Goal: Share content: Share content

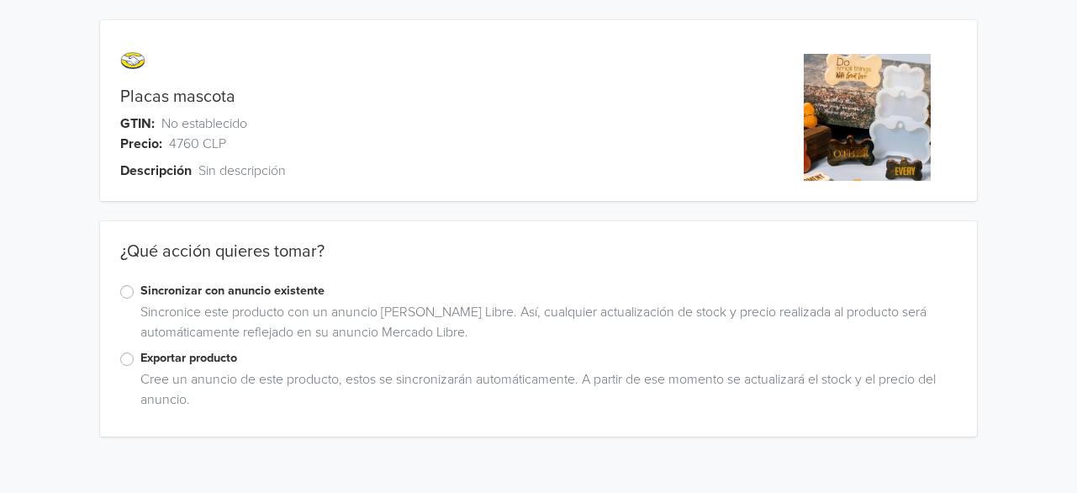
click at [140, 362] on label "Exportar producto" at bounding box center [548, 358] width 817 height 19
click at [0, 0] on input "Exportar producto" at bounding box center [0, 0] width 0 height 0
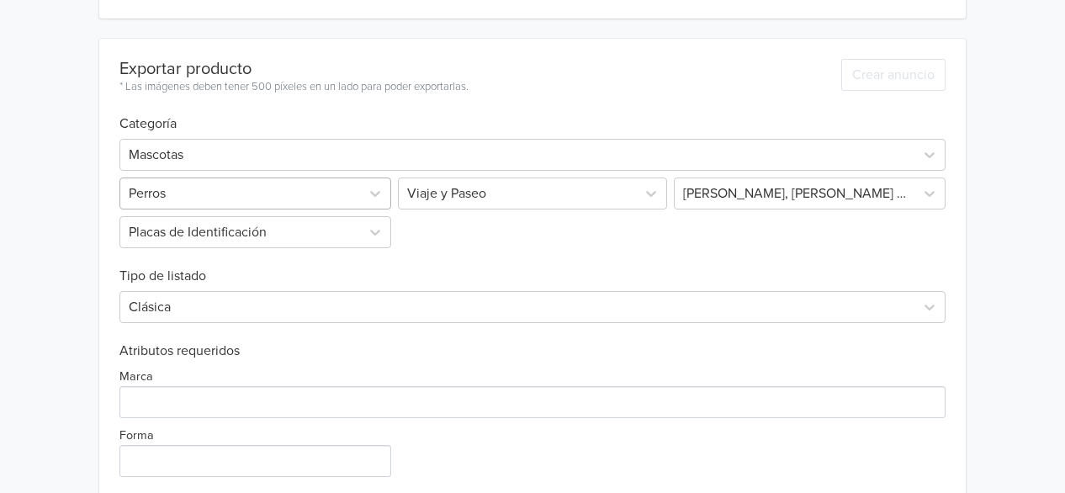
scroll to position [400, 0]
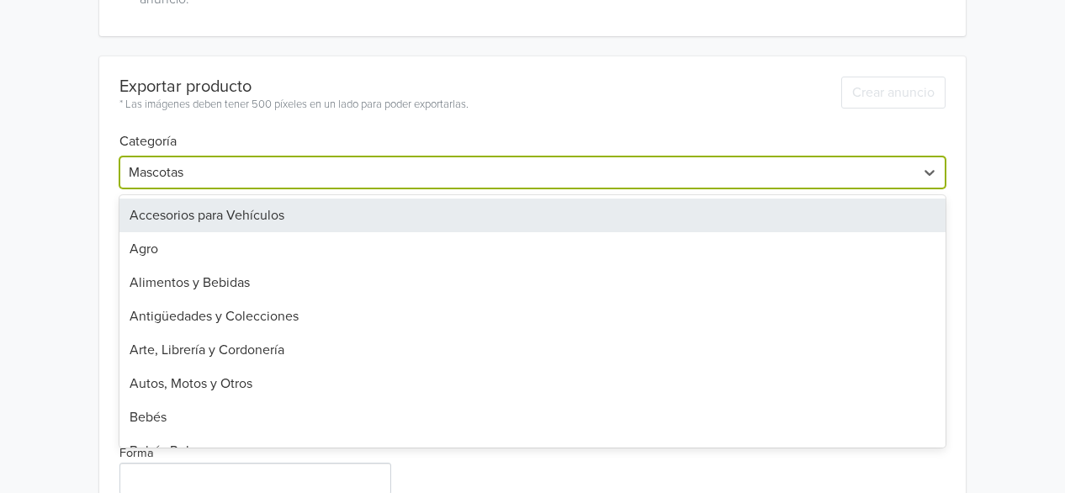
click at [276, 177] on div at bounding box center [517, 173] width 777 height 24
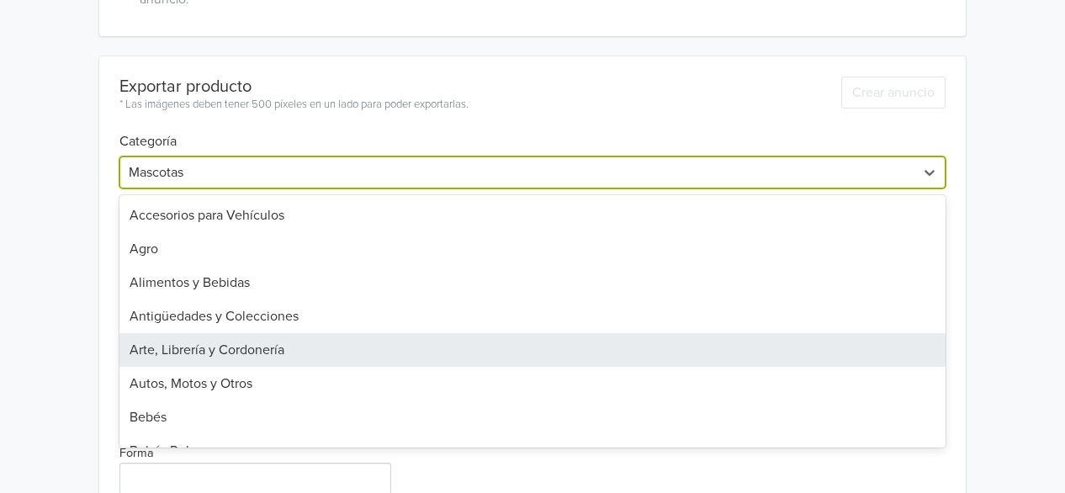
click at [182, 355] on div "Arte, Librería y Cordonería" at bounding box center [532, 350] width 826 height 34
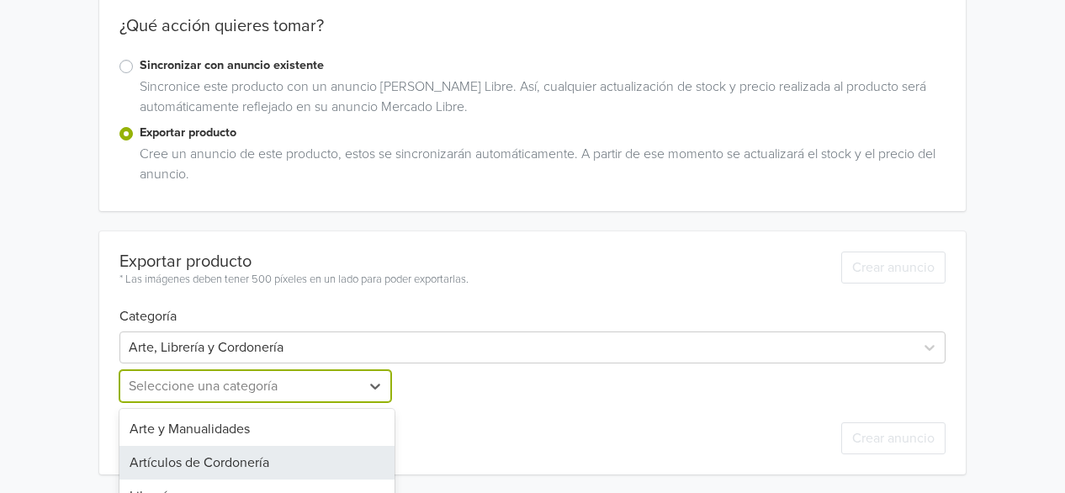
scroll to position [282, 0]
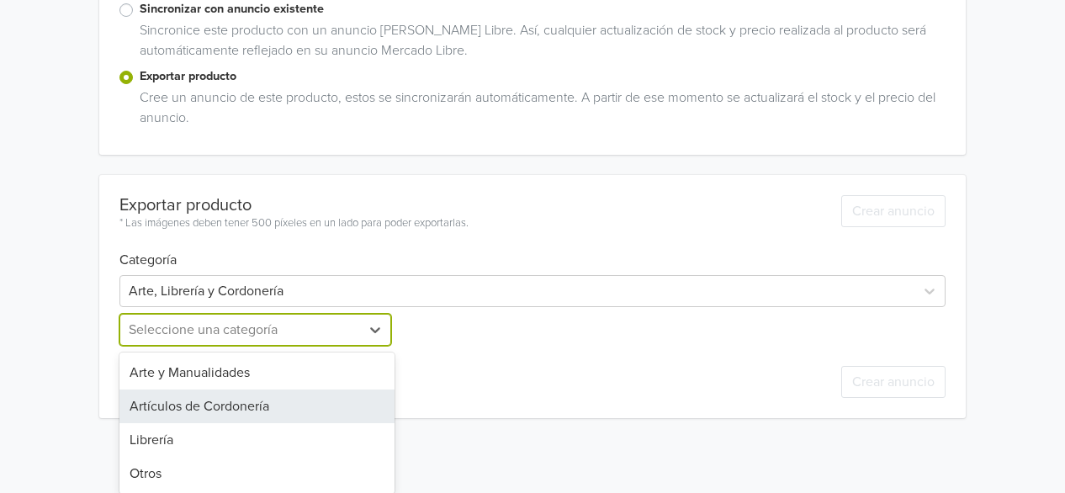
click at [277, 346] on div "4 results available. Use Up and Down to choose options, press Enter to select t…" at bounding box center [256, 330] width 275 height 32
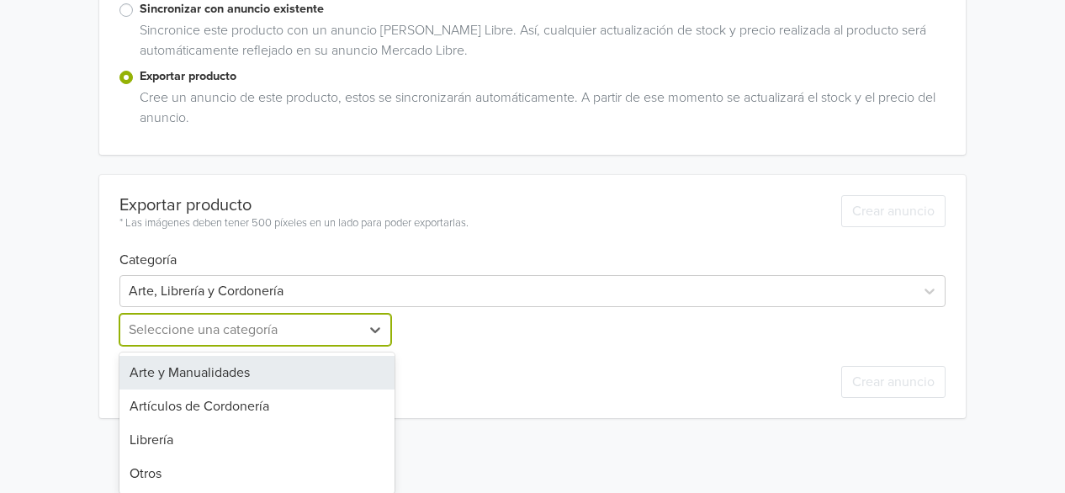
click at [242, 366] on div "Arte y Manualidades" at bounding box center [256, 373] width 275 height 34
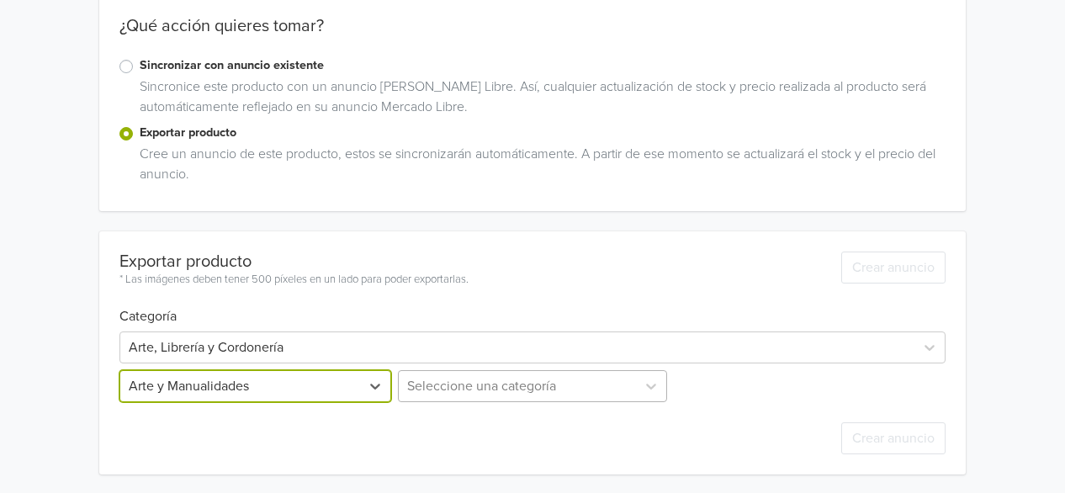
click at [572, 383] on div "Seleccione una categoría" at bounding box center [531, 386] width 275 height 32
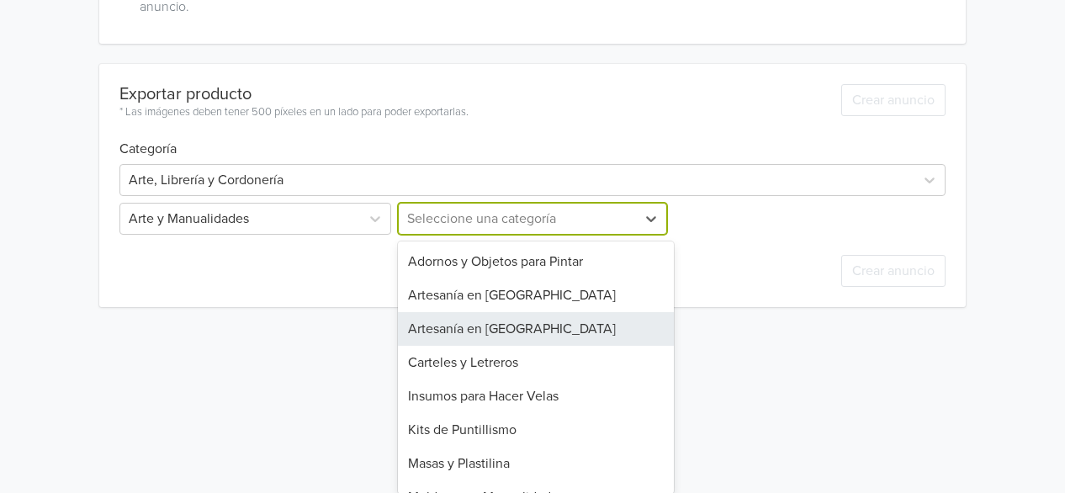
click at [526, 328] on div "Artesanía en [GEOGRAPHIC_DATA]" at bounding box center [535, 329] width 275 height 34
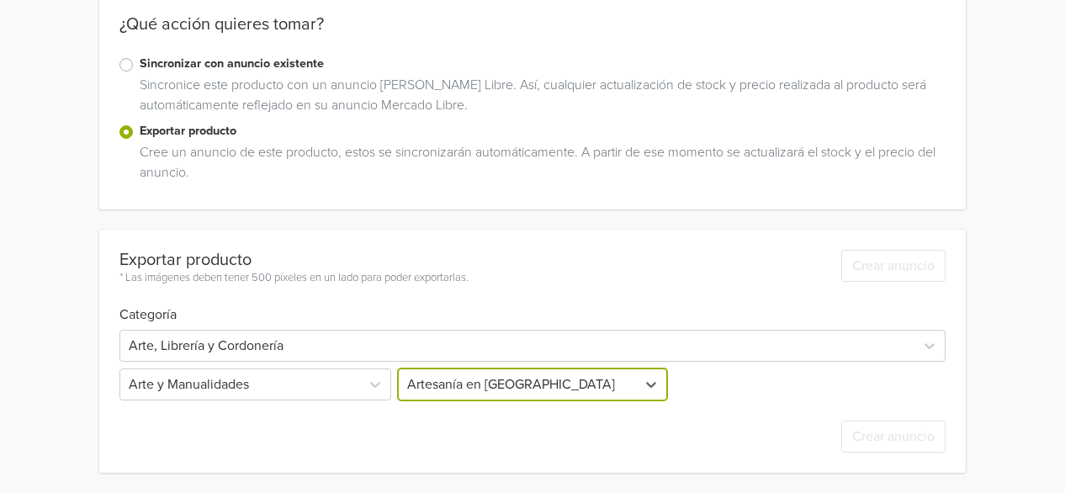
scroll to position [225, 0]
click at [894, 402] on div "Crear anuncio" at bounding box center [893, 428] width 104 height 52
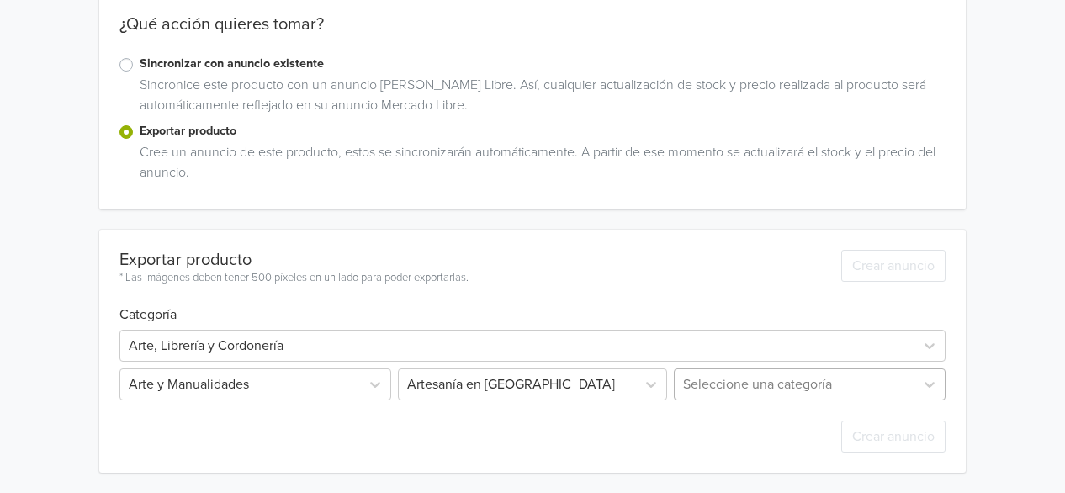
click at [784, 372] on div "Seleccione una categoría" at bounding box center [807, 384] width 275 height 32
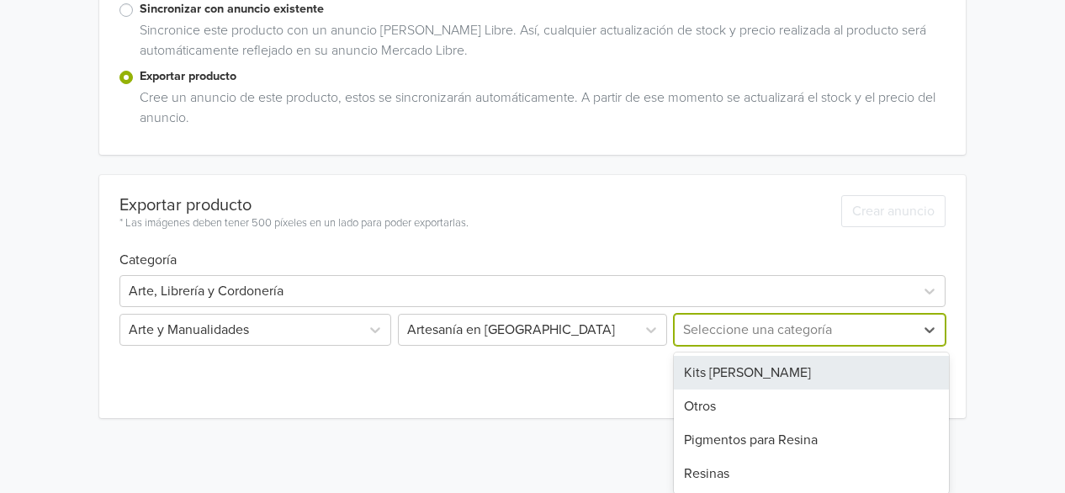
click at [722, 377] on div "Kits [PERSON_NAME]" at bounding box center [811, 373] width 275 height 34
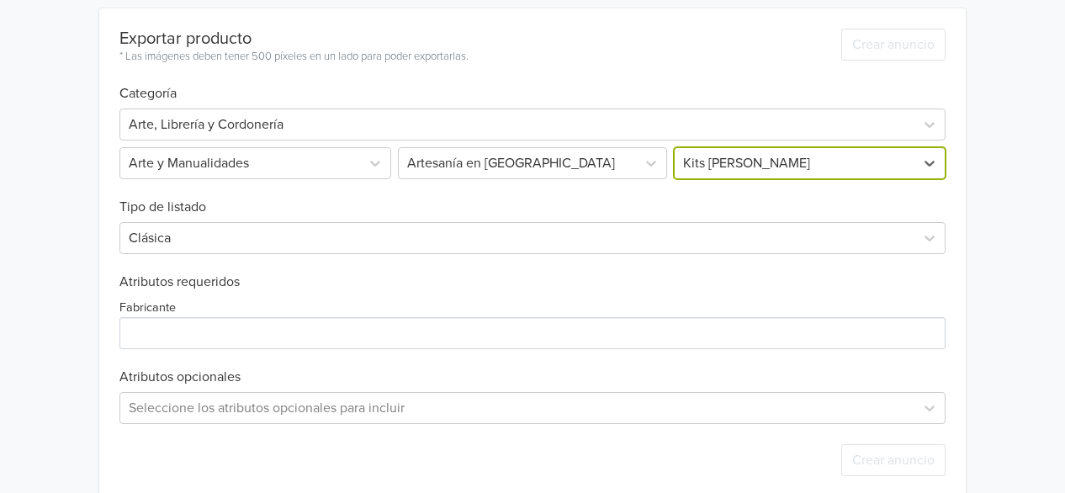
scroll to position [450, 0]
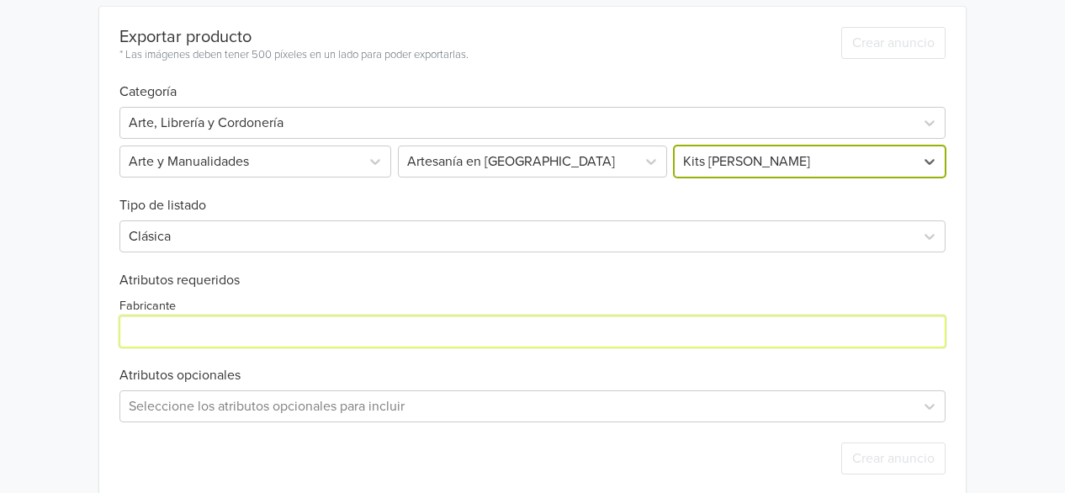
click at [203, 335] on input "Fabricante" at bounding box center [532, 331] width 826 height 32
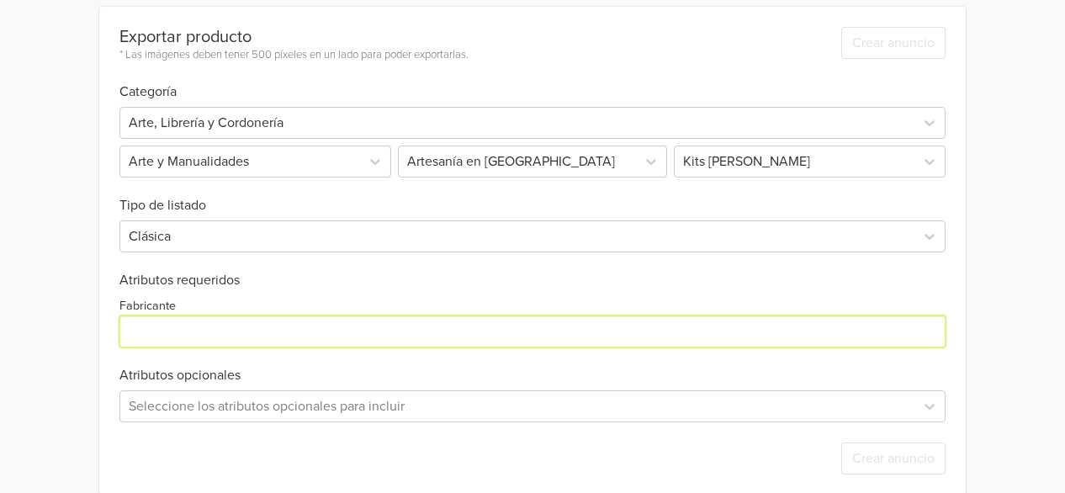
type input "N/A"
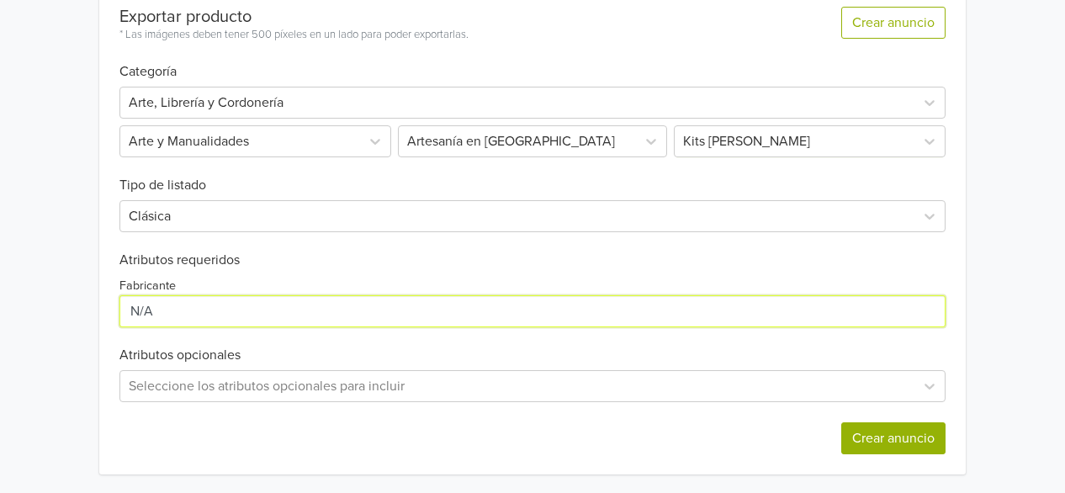
scroll to position [471, 0]
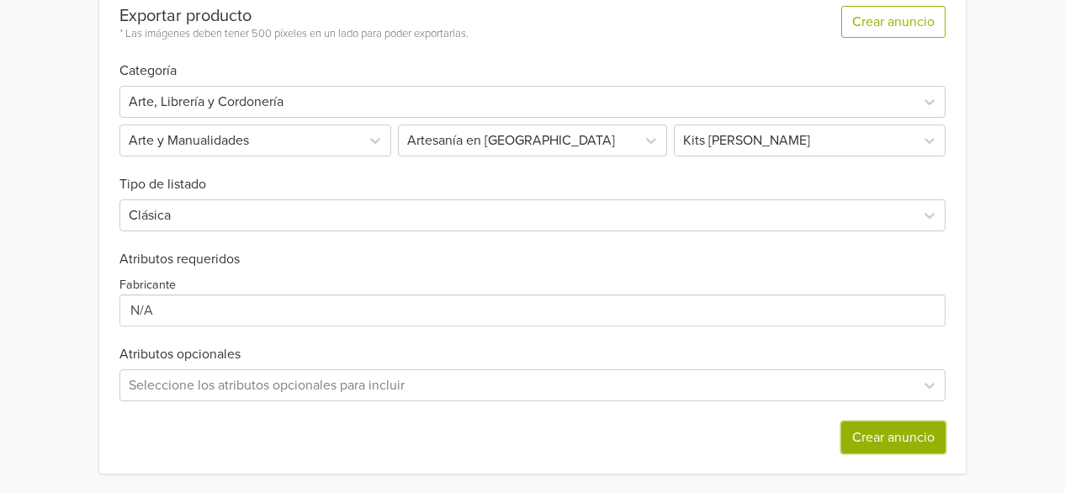
click at [891, 442] on button "Crear anuncio" at bounding box center [893, 437] width 104 height 32
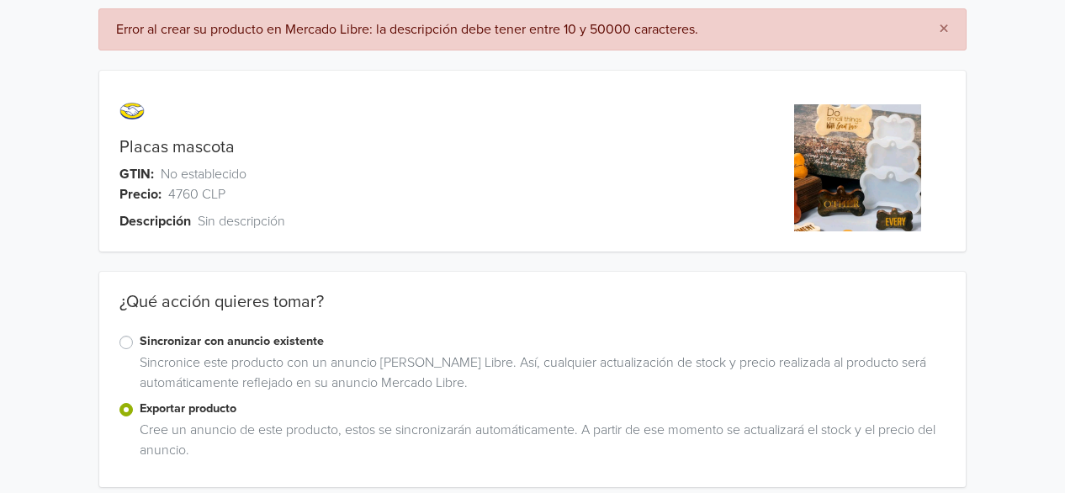
scroll to position [0, 0]
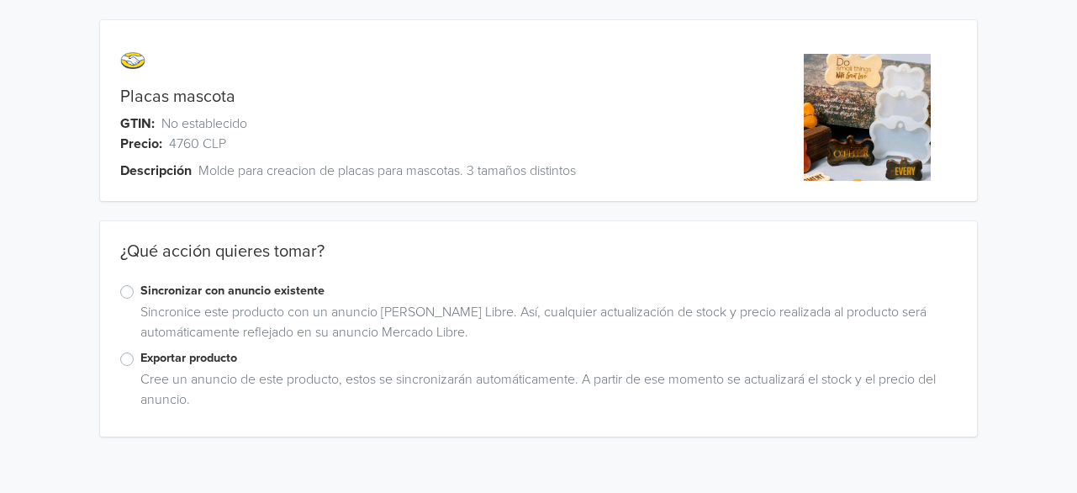
click at [148, 365] on label "Exportar producto" at bounding box center [548, 358] width 817 height 19
click at [0, 0] on input "Exportar producto" at bounding box center [0, 0] width 0 height 0
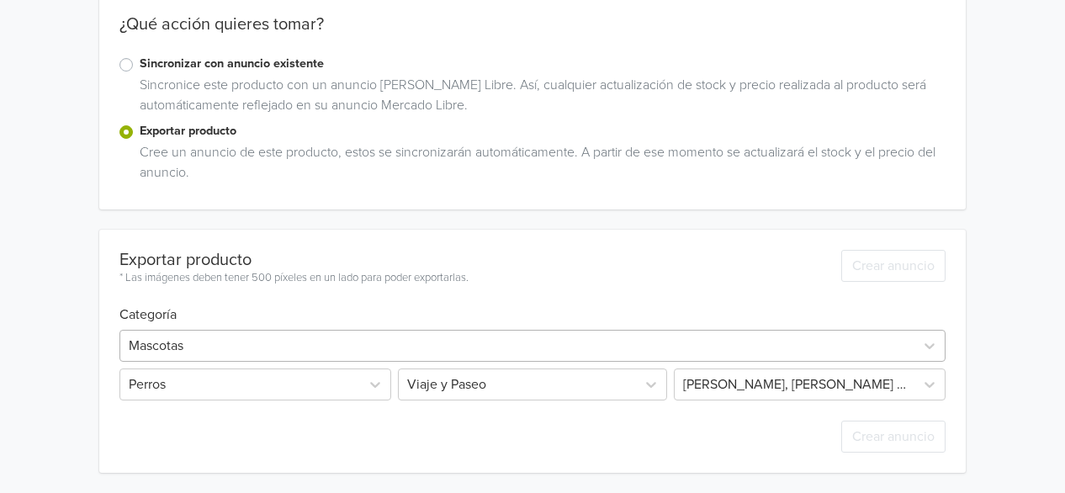
click at [384, 323] on div "Mascotas [PERSON_NAME] y [PERSON_NAME], [PERSON_NAME] y [PERSON_NAME]" at bounding box center [532, 361] width 826 height 77
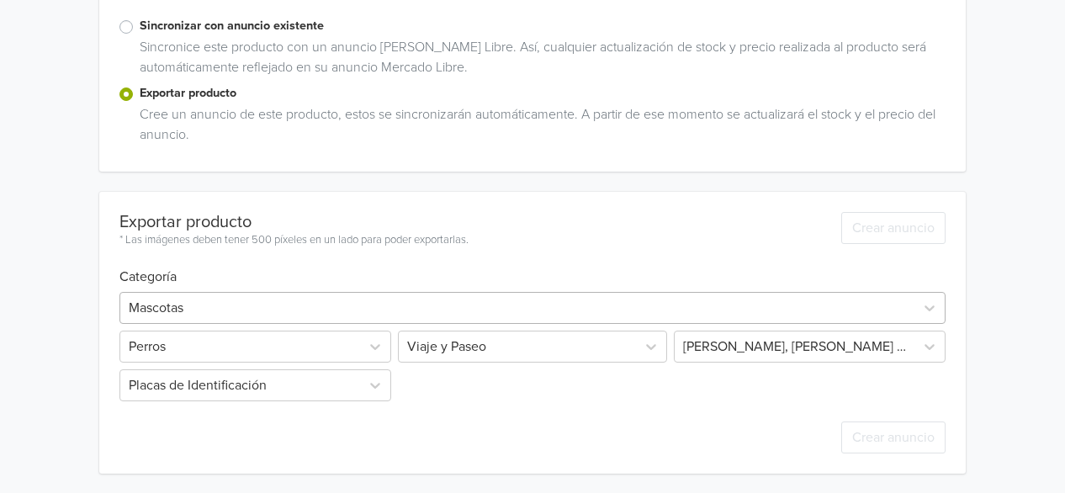
click at [385, 323] on div "Mascotas" at bounding box center [532, 308] width 826 height 32
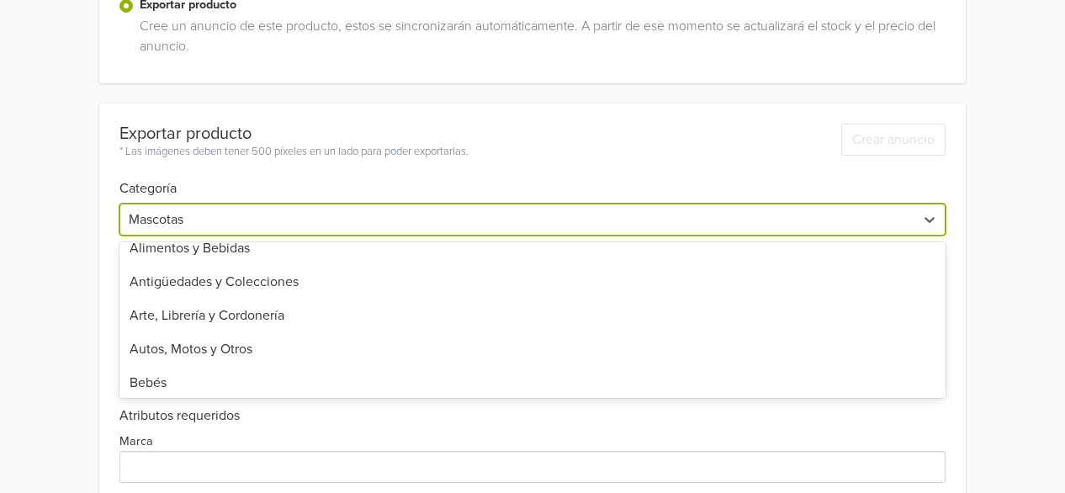
scroll to position [84, 0]
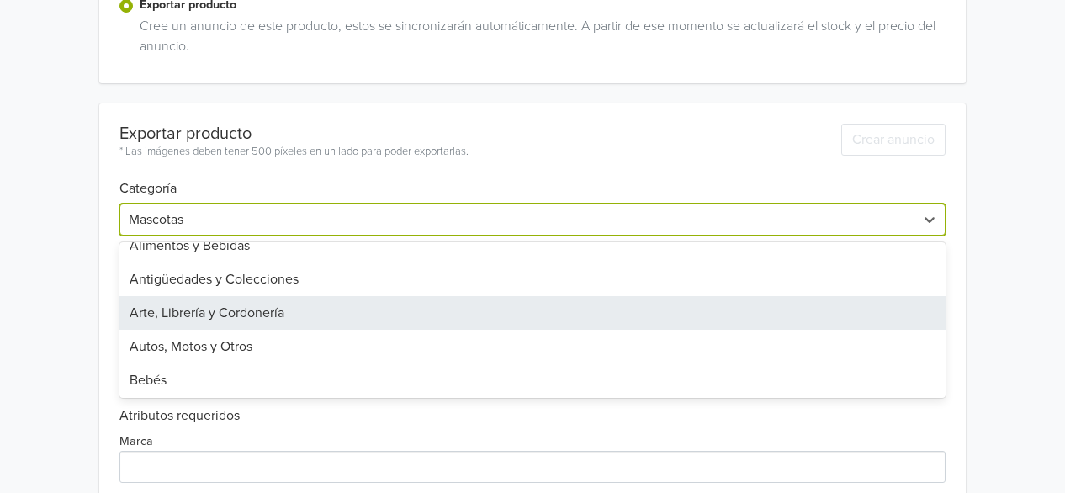
click at [213, 320] on div "Arte, Librería y Cordonería" at bounding box center [532, 313] width 826 height 34
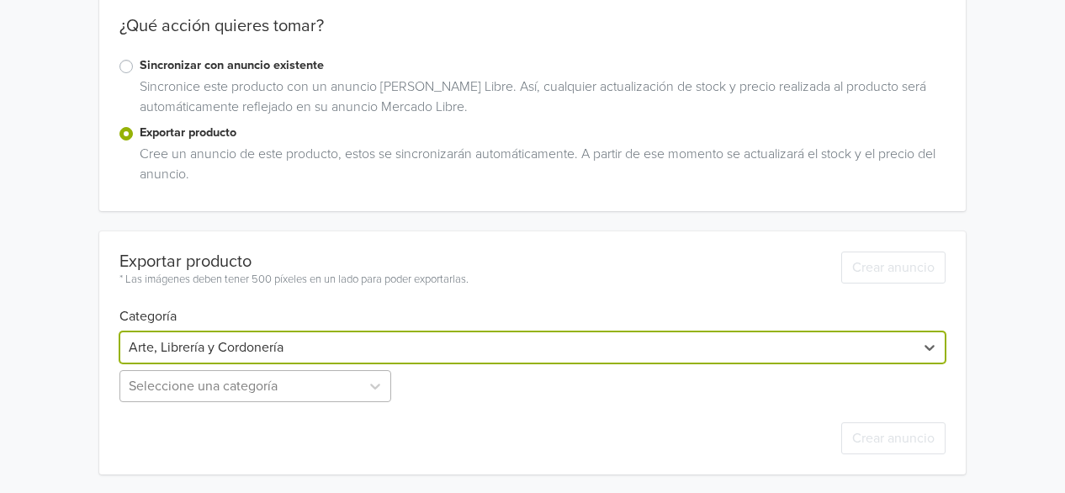
click at [248, 384] on div "Seleccione una categoría" at bounding box center [256, 386] width 275 height 32
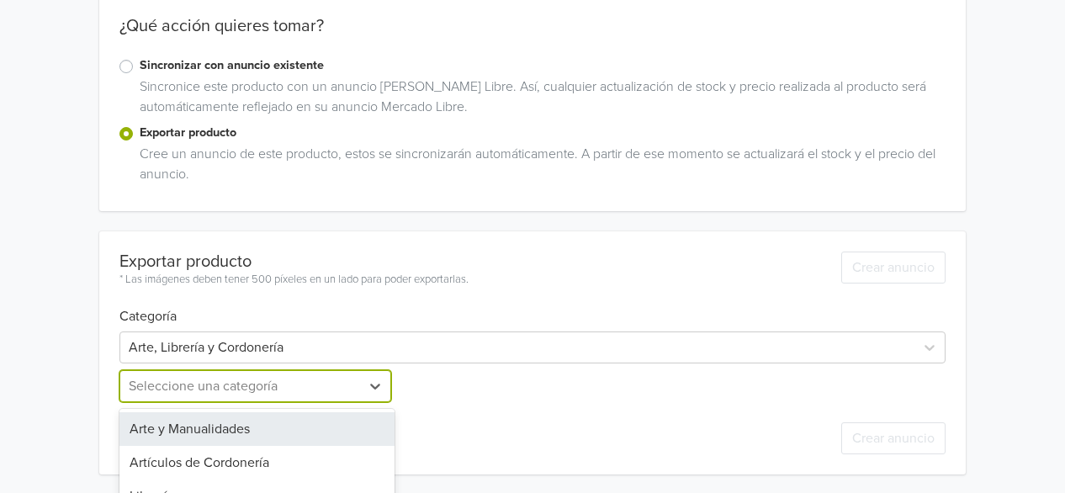
scroll to position [282, 0]
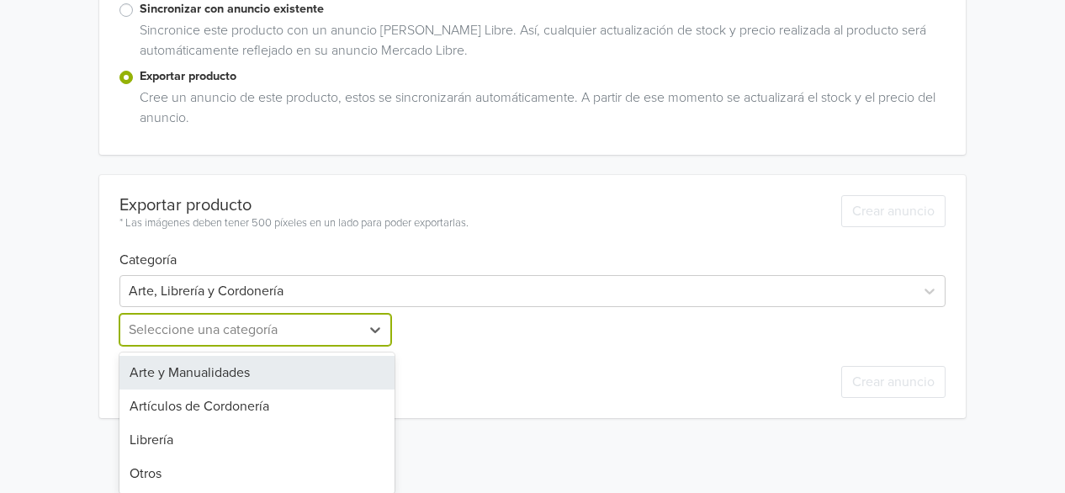
click at [241, 381] on div "Arte y Manualidades" at bounding box center [256, 373] width 275 height 34
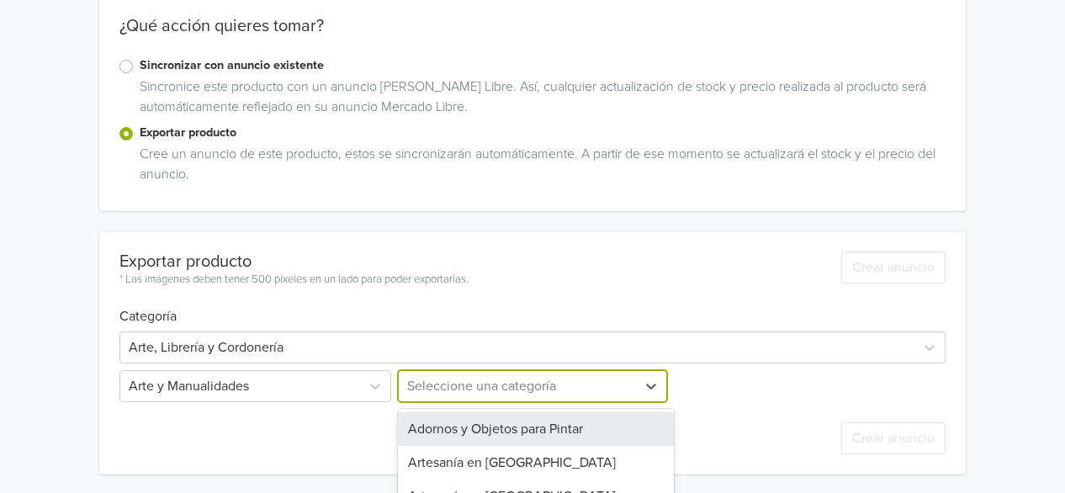
scroll to position [393, 0]
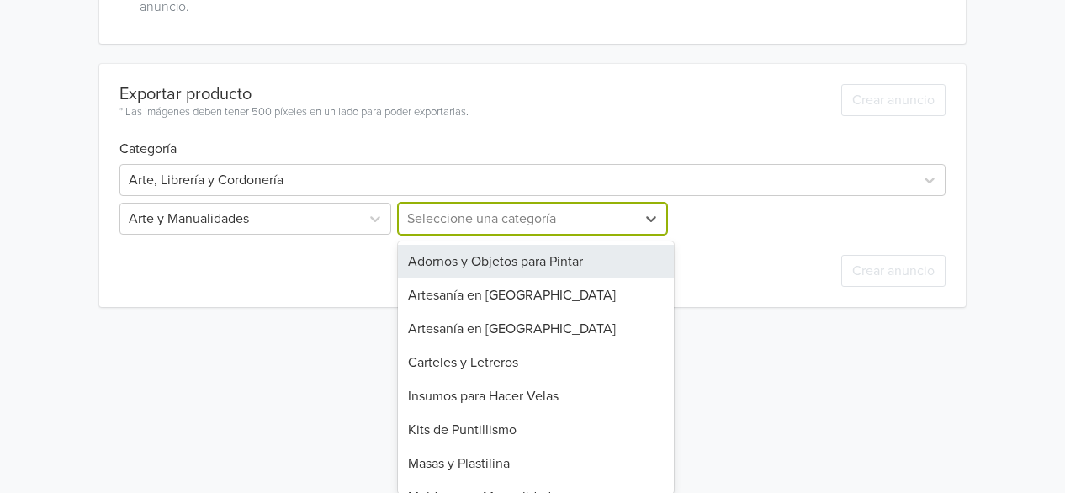
click at [468, 235] on div "15 results available. Use Up and Down to choose options, press Enter to select …" at bounding box center [531, 219] width 275 height 32
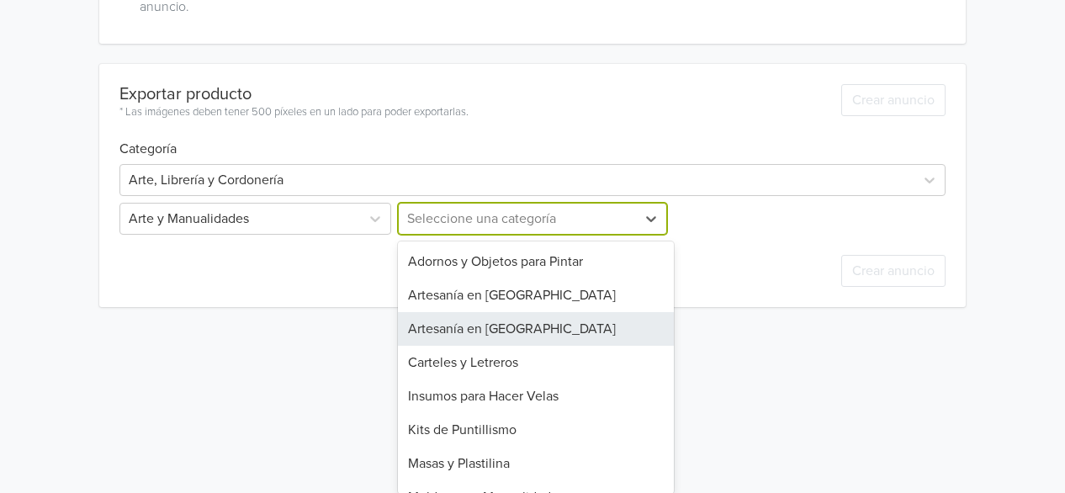
click at [478, 321] on div "Artesanía en [GEOGRAPHIC_DATA]" at bounding box center [535, 329] width 275 height 34
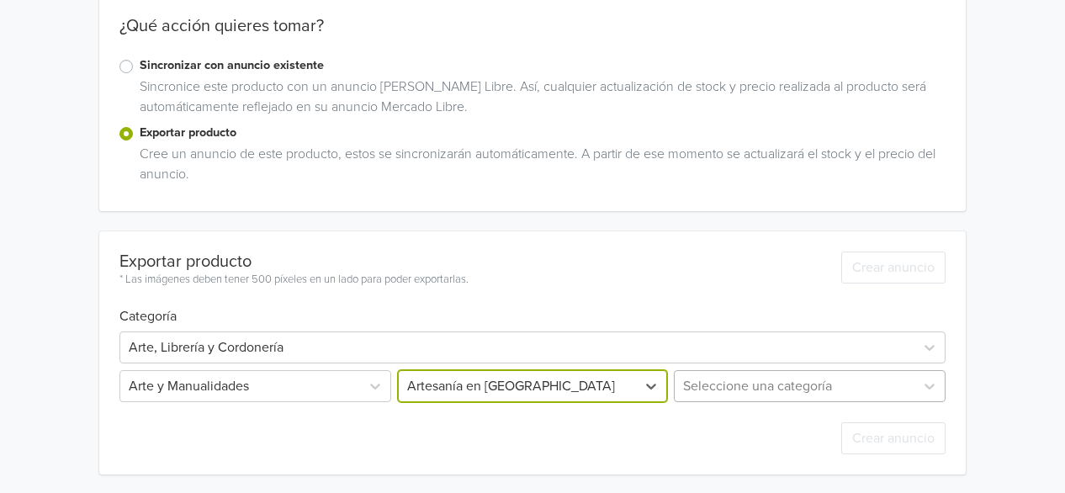
scroll to position [282, 0]
click at [748, 385] on div "Seleccione una categoría" at bounding box center [807, 384] width 275 height 32
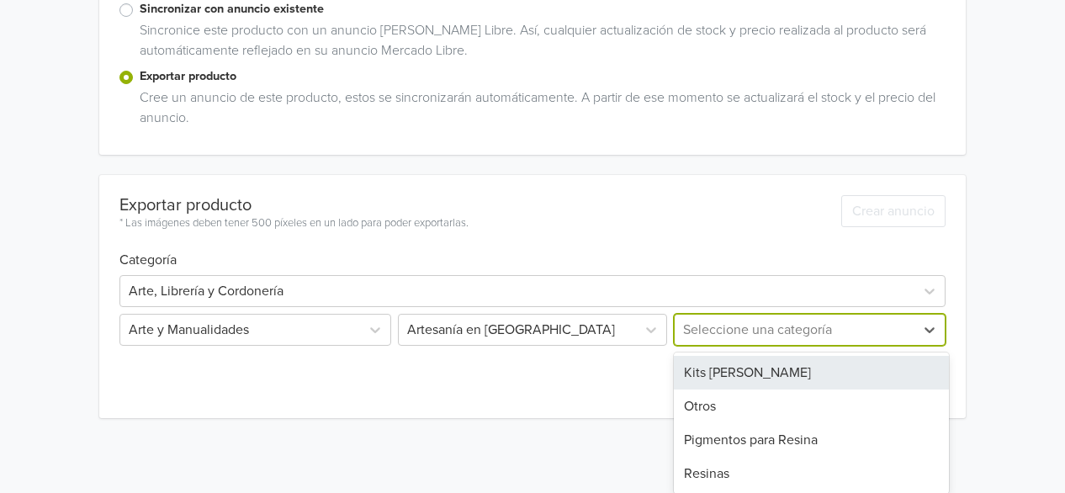
click at [733, 385] on div "Kits [PERSON_NAME]" at bounding box center [811, 373] width 275 height 34
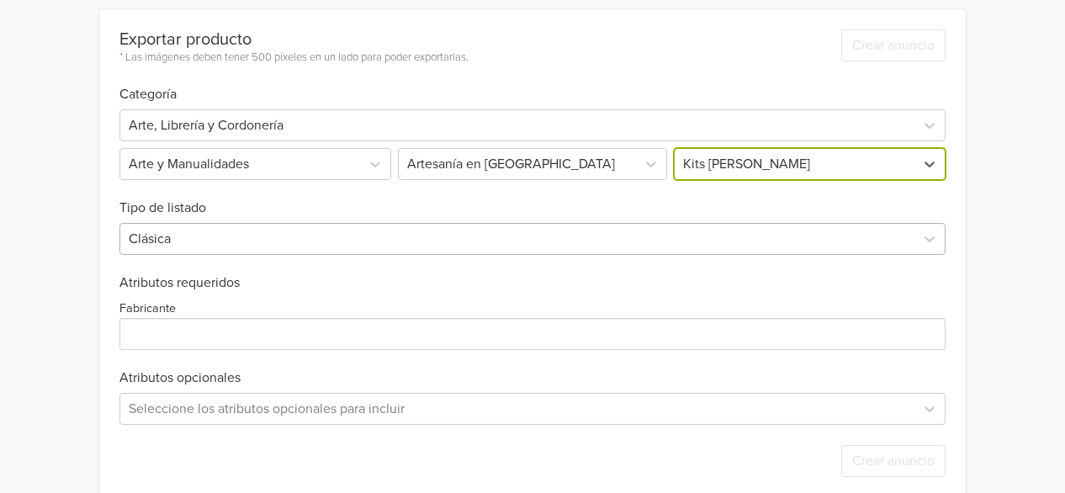
scroll to position [471, 0]
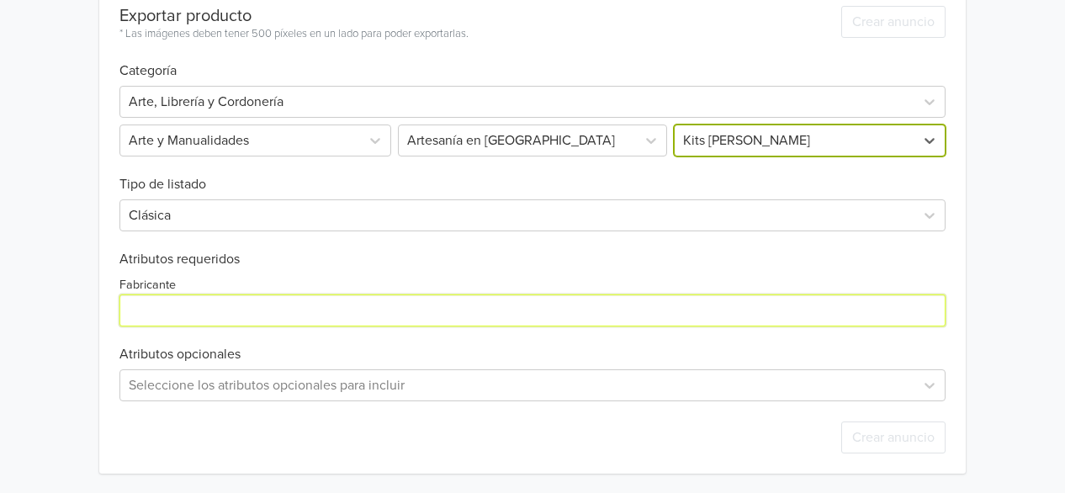
click at [182, 319] on input "Fabricante" at bounding box center [532, 310] width 826 height 32
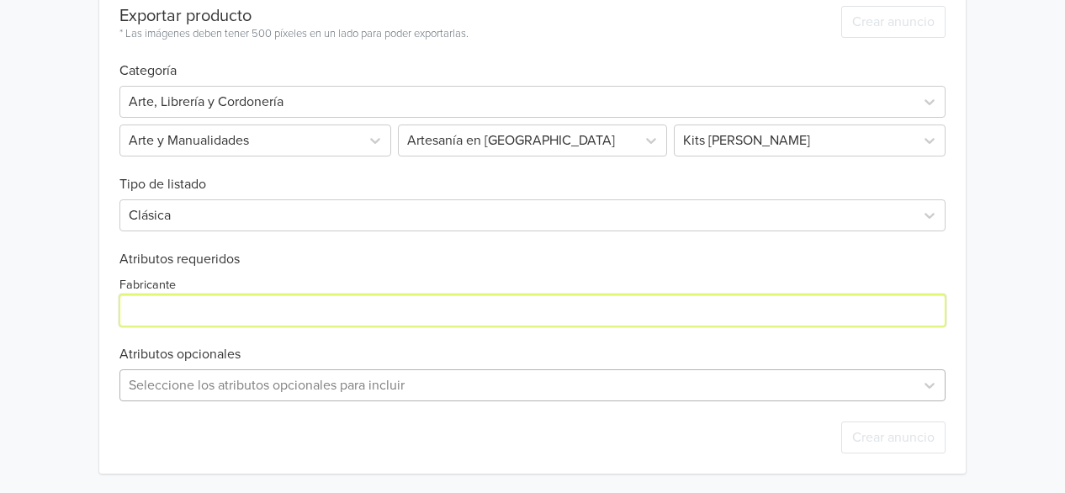
type input "N/A"
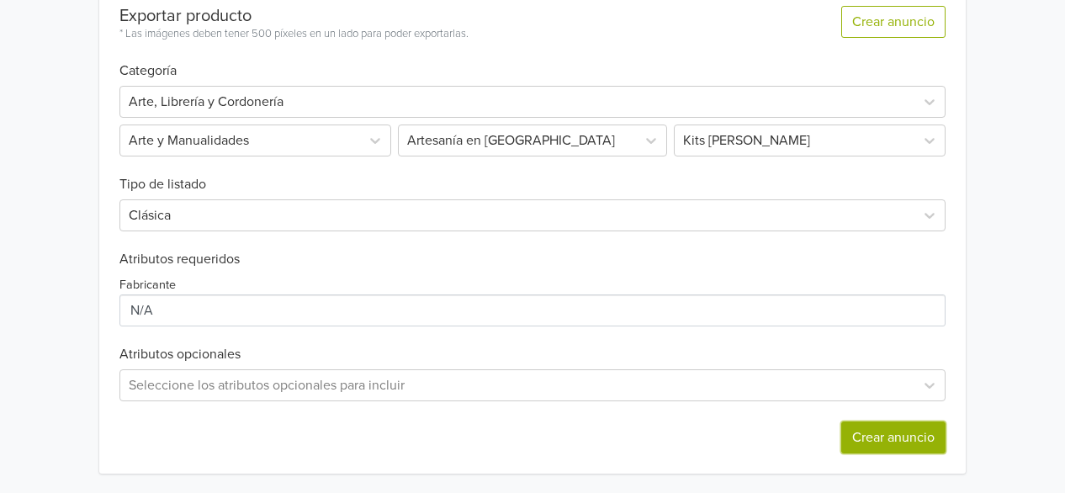
click at [897, 436] on button "Crear anuncio" at bounding box center [893, 437] width 104 height 32
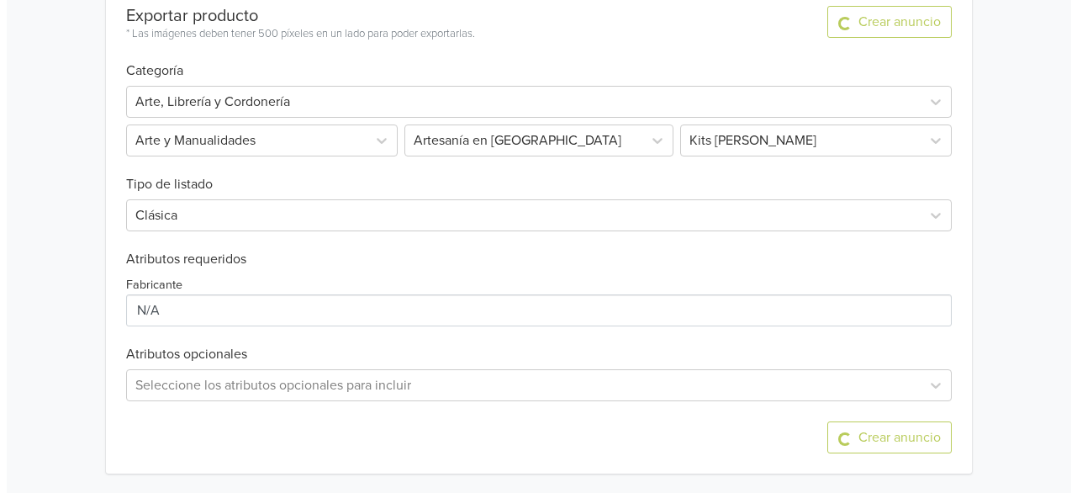
scroll to position [0, 0]
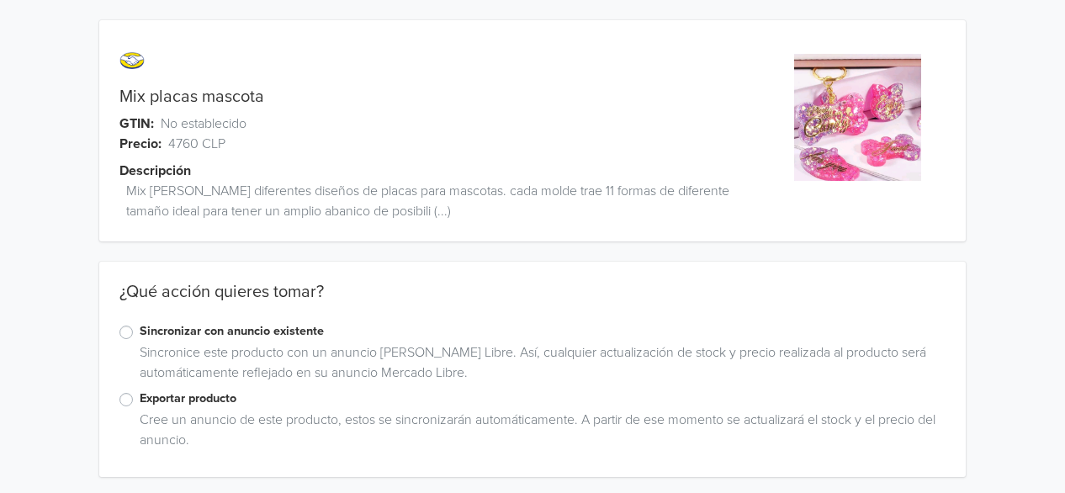
click at [128, 405] on div "Exportar producto" at bounding box center [532, 399] width 826 height 20
click at [140, 401] on label "Exportar producto" at bounding box center [543, 398] width 806 height 19
click at [0, 0] on input "Exportar producto" at bounding box center [0, 0] width 0 height 0
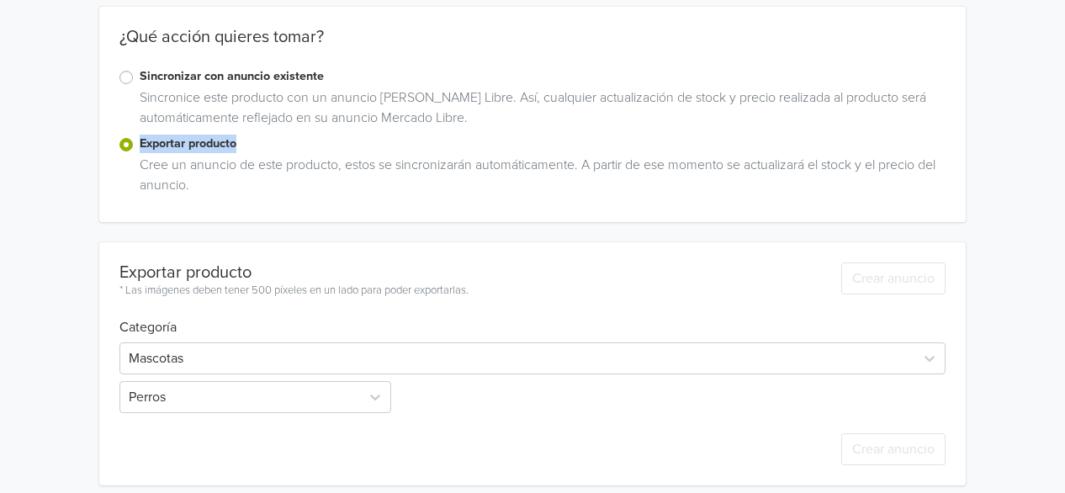
scroll to position [266, 0]
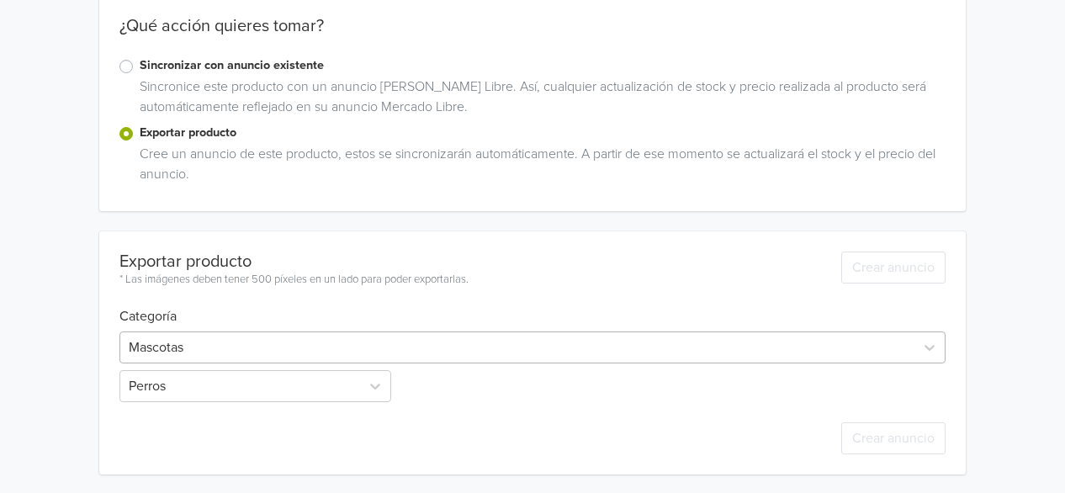
click at [272, 349] on div at bounding box center [517, 348] width 777 height 24
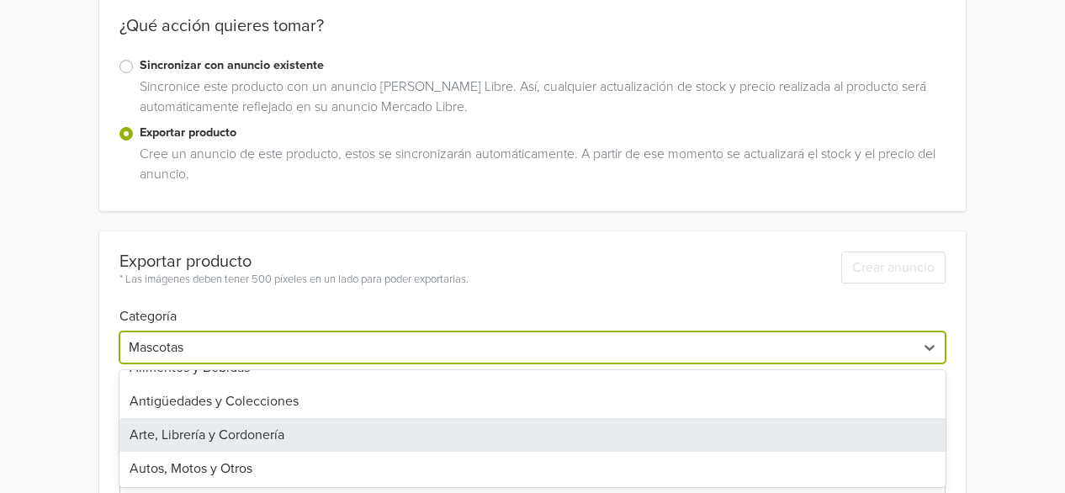
scroll to position [84, 0]
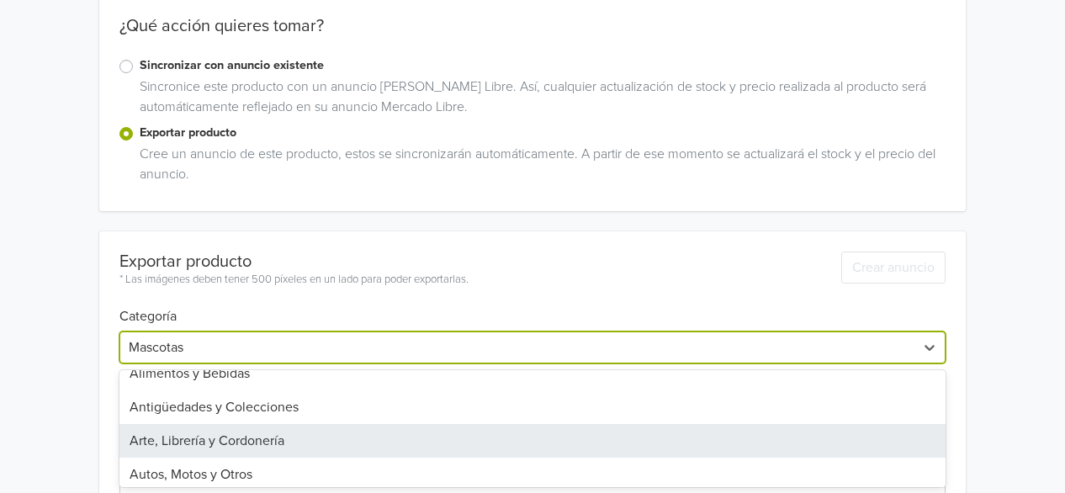
click at [188, 442] on div "Arte, Librería y Cordonería" at bounding box center [532, 441] width 826 height 34
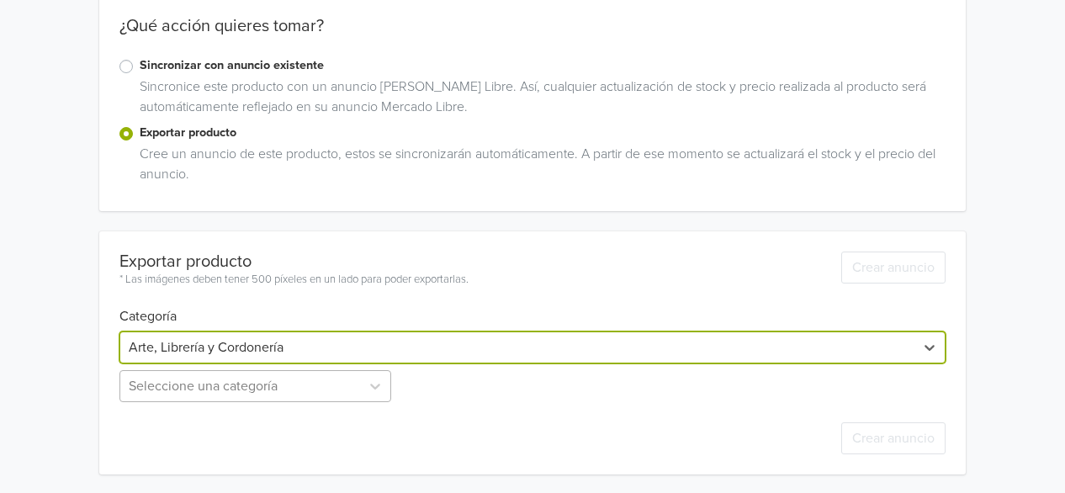
click at [329, 389] on div "Seleccione una categoría" at bounding box center [256, 386] width 275 height 32
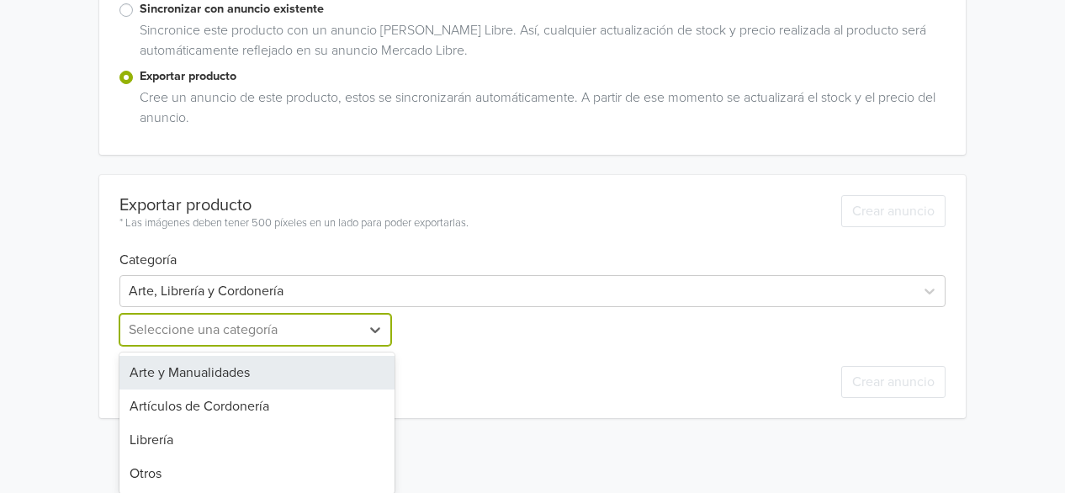
click at [192, 377] on div "Arte y Manualidades" at bounding box center [256, 373] width 275 height 34
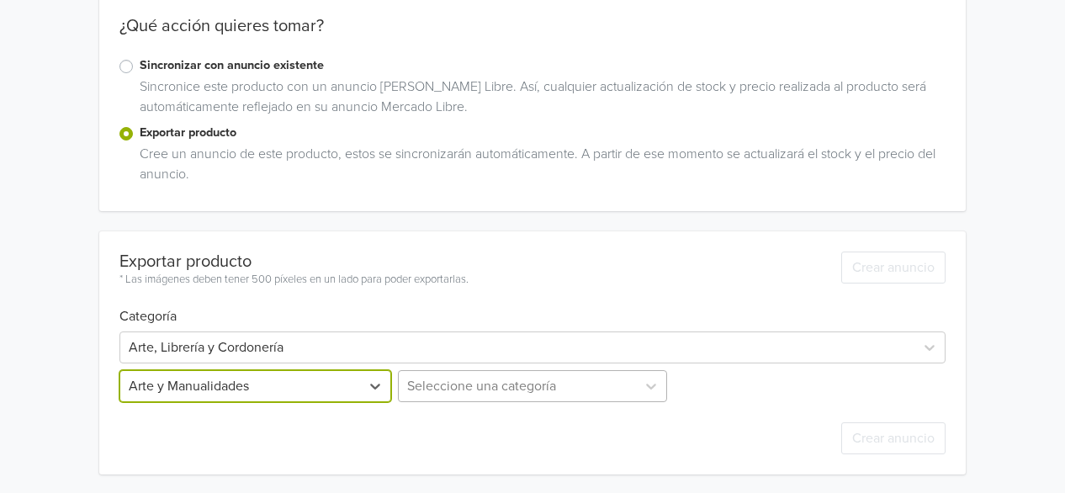
click at [455, 392] on div "Seleccione una categoría" at bounding box center [531, 386] width 275 height 32
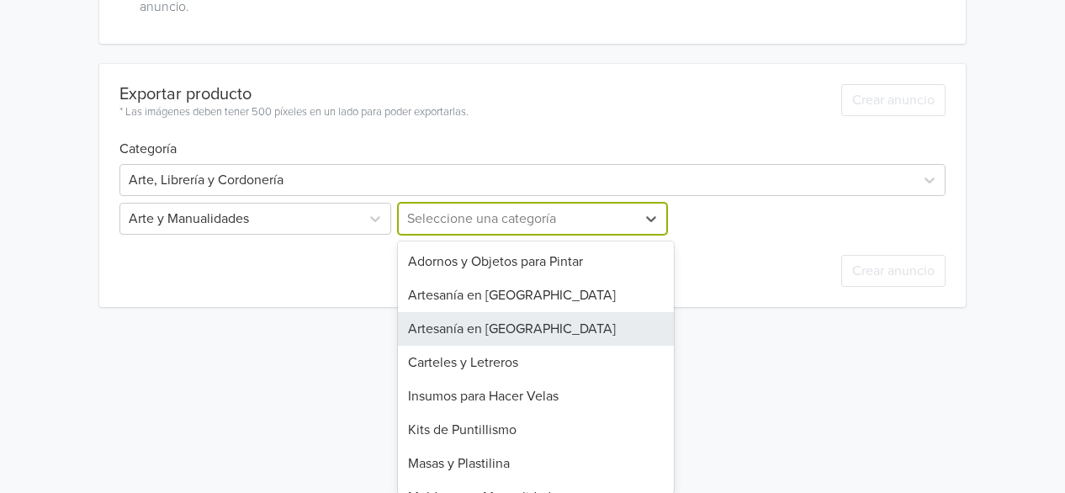
click at [486, 325] on div "Artesanía en [GEOGRAPHIC_DATA]" at bounding box center [535, 329] width 275 height 34
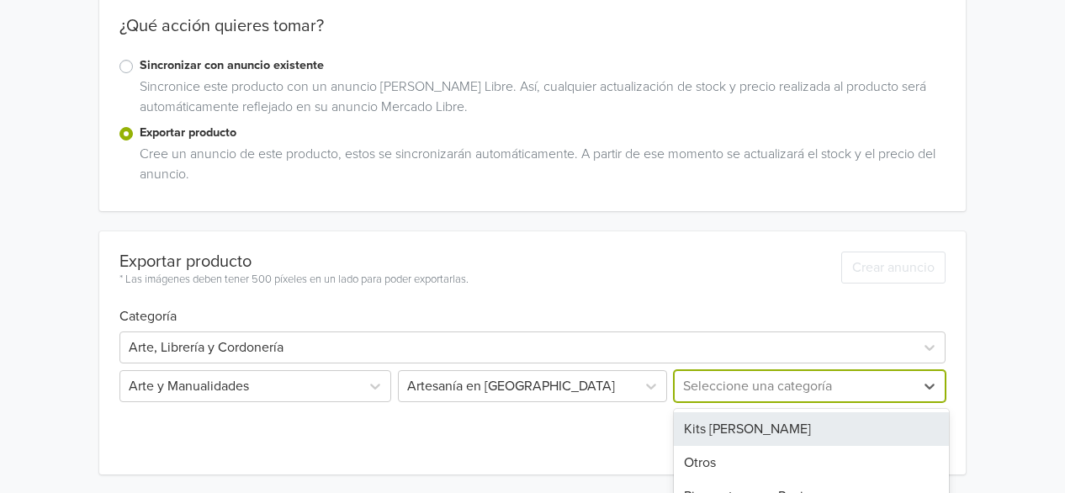
scroll to position [322, 0]
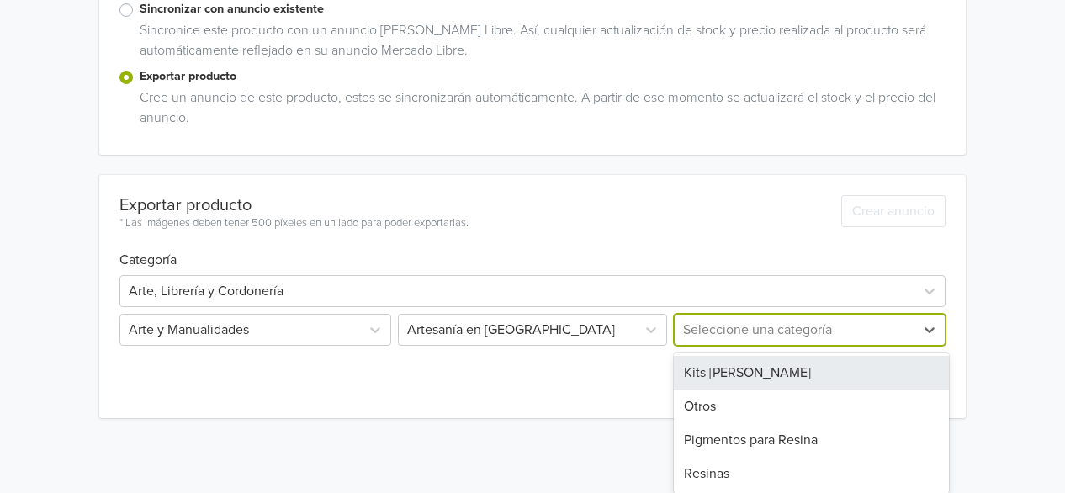
click at [796, 346] on div "4 results available. Use Up and Down to choose options, press Enter to select t…" at bounding box center [807, 330] width 275 height 32
click at [703, 382] on div "Kits [PERSON_NAME]" at bounding box center [811, 373] width 275 height 34
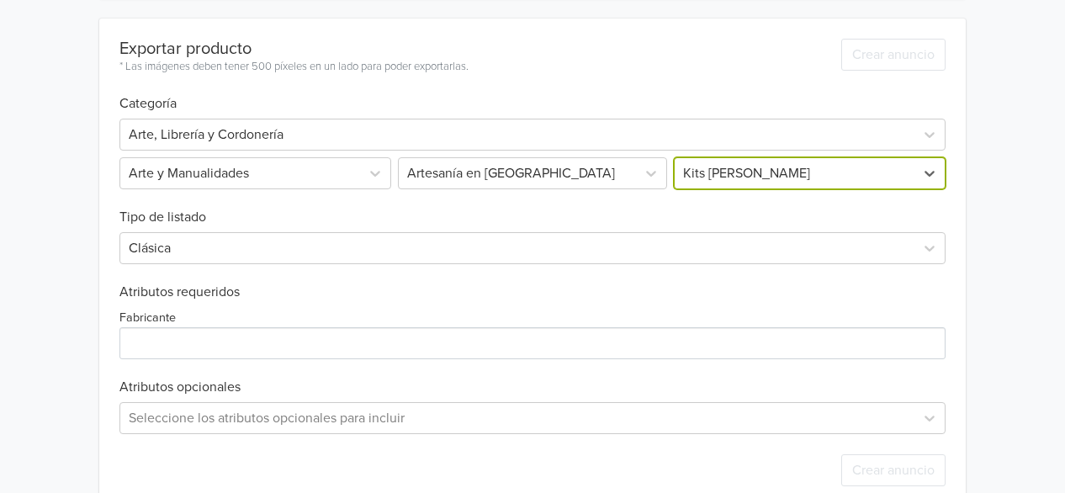
scroll to position [511, 0]
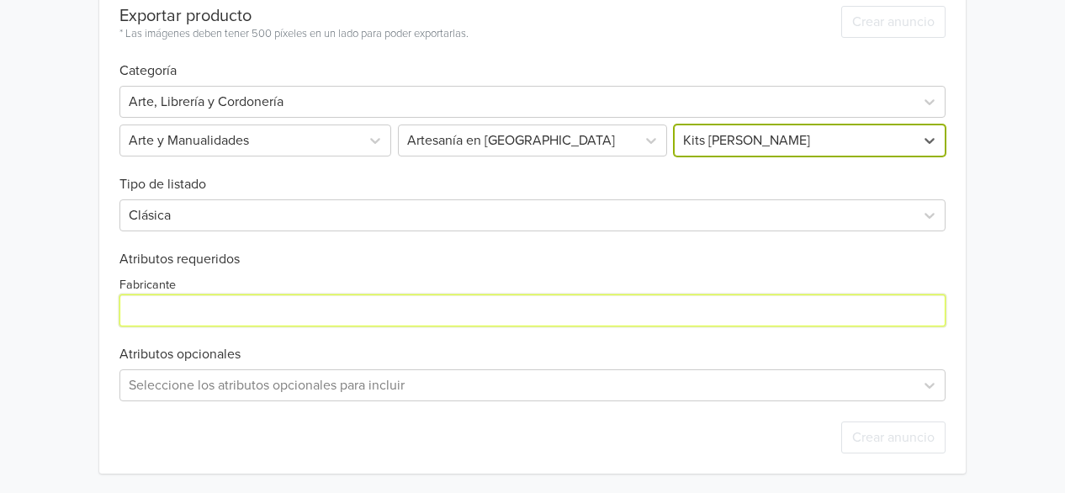
click at [197, 313] on input "Fabricante" at bounding box center [532, 310] width 826 height 32
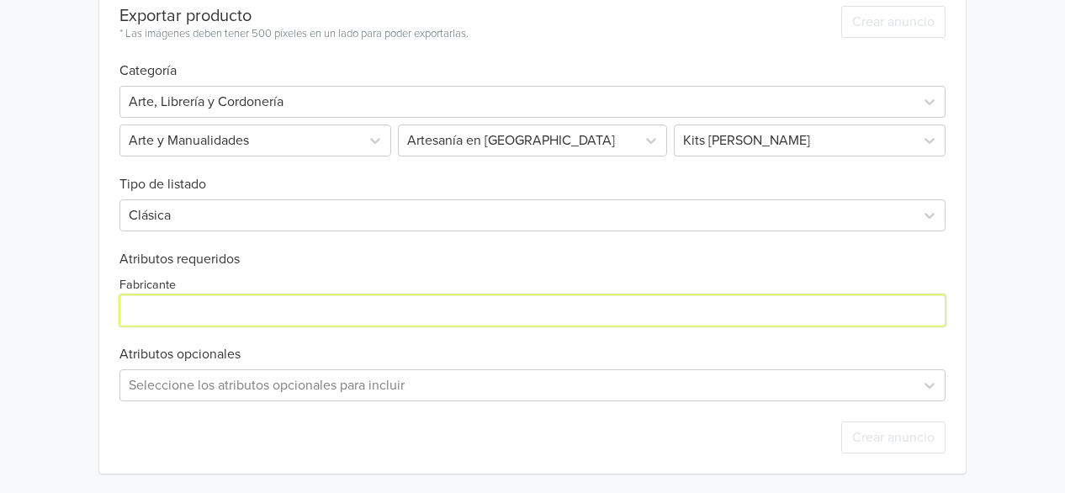
type input "N/A"
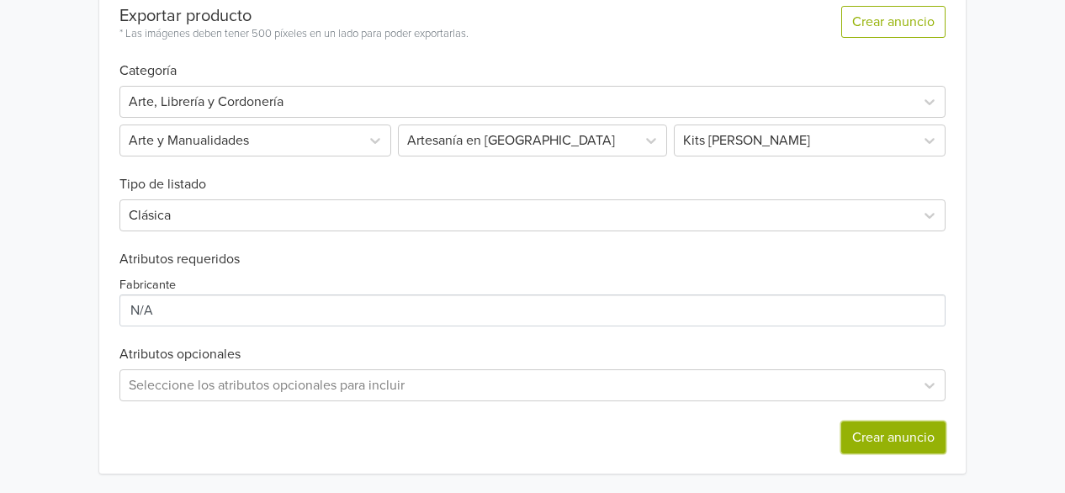
click at [869, 430] on button "Crear anuncio" at bounding box center [893, 437] width 104 height 32
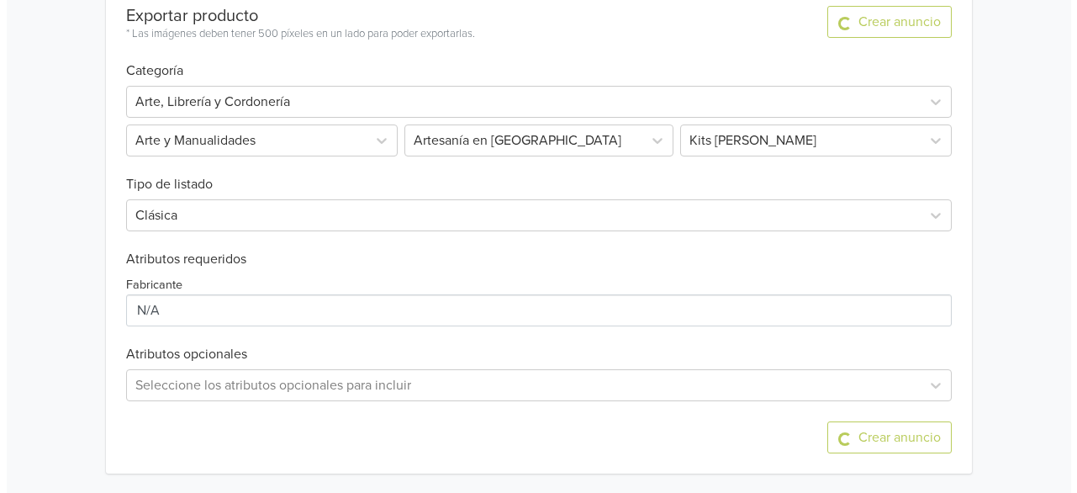
scroll to position [0, 0]
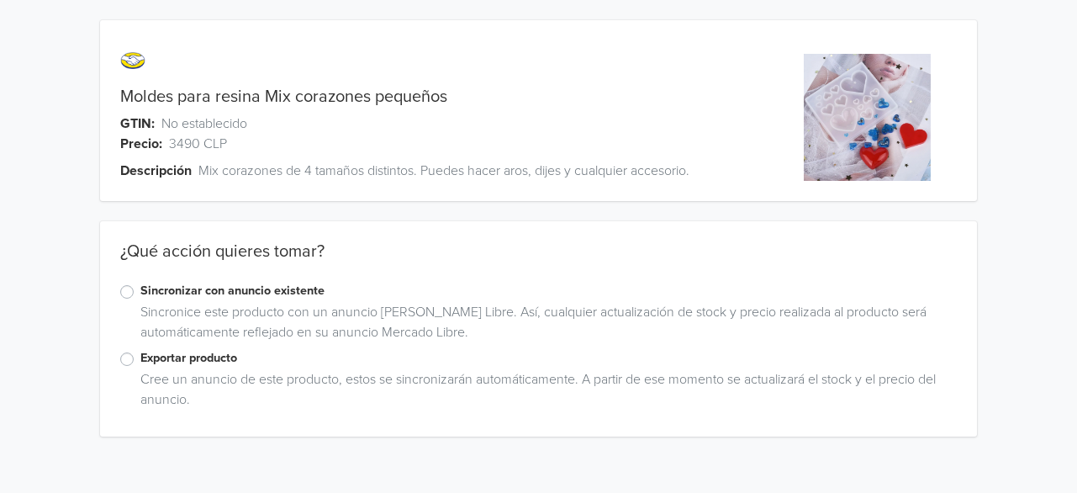
click at [186, 364] on label "Exportar producto" at bounding box center [548, 358] width 817 height 19
click at [0, 0] on input "Exportar producto" at bounding box center [0, 0] width 0 height 0
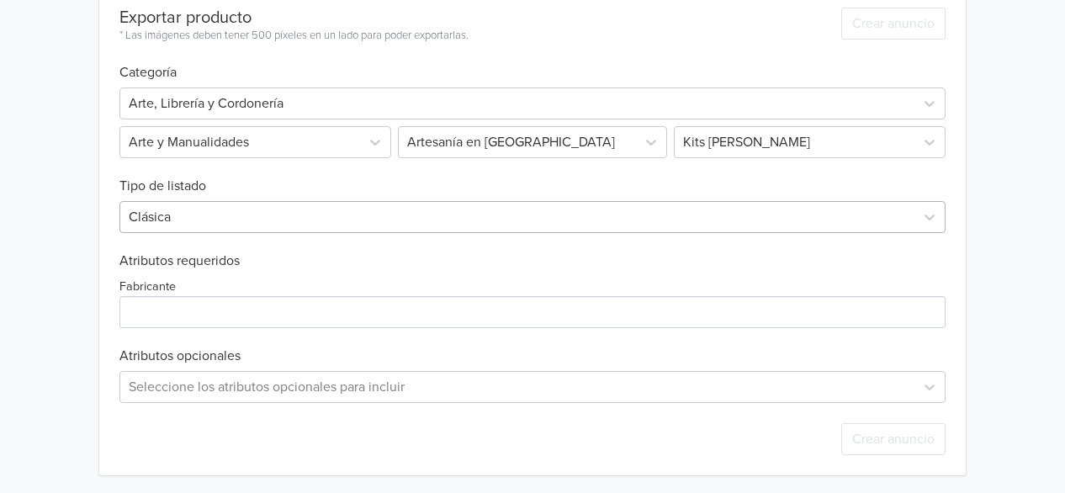
scroll to position [471, 0]
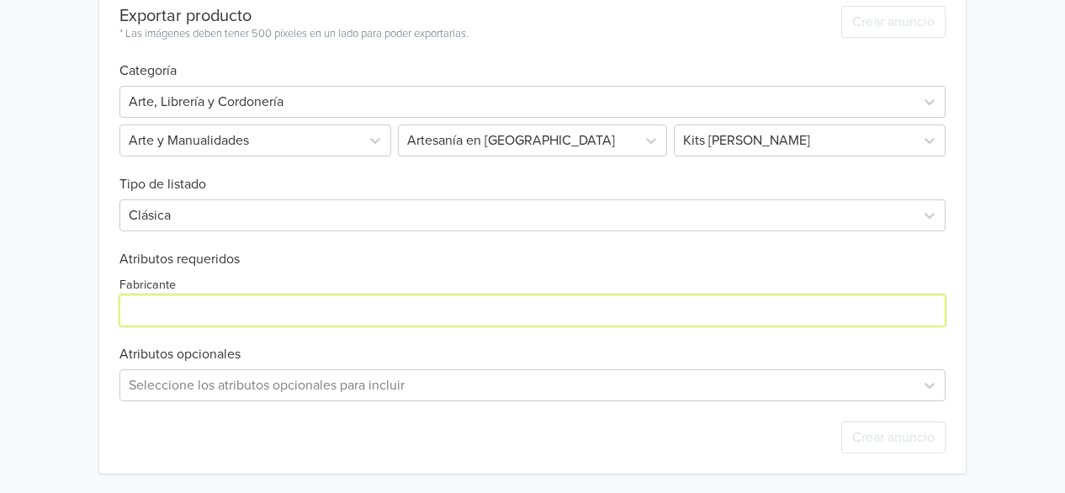
click at [377, 300] on input "Fabricante" at bounding box center [532, 310] width 826 height 32
type input "N/A"
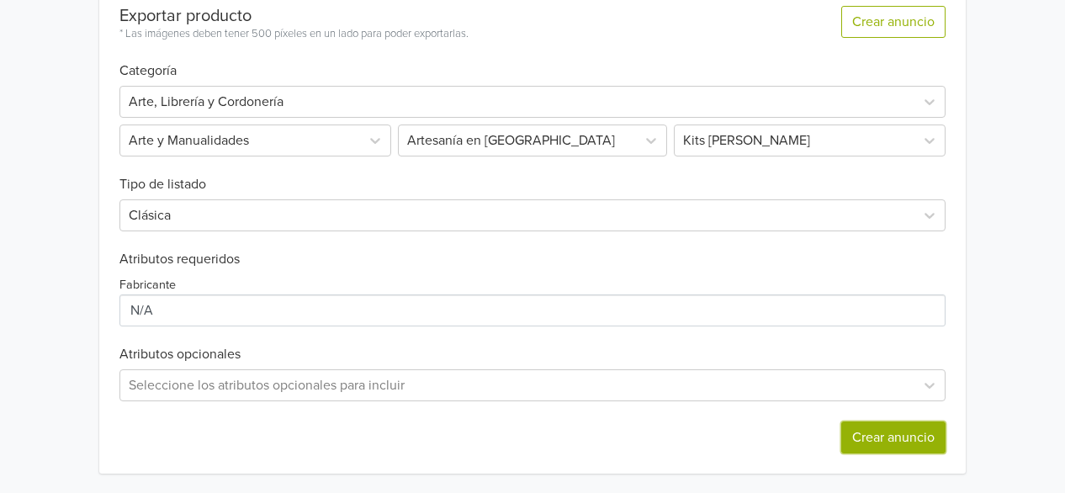
click at [857, 425] on button "Crear anuncio" at bounding box center [893, 437] width 104 height 32
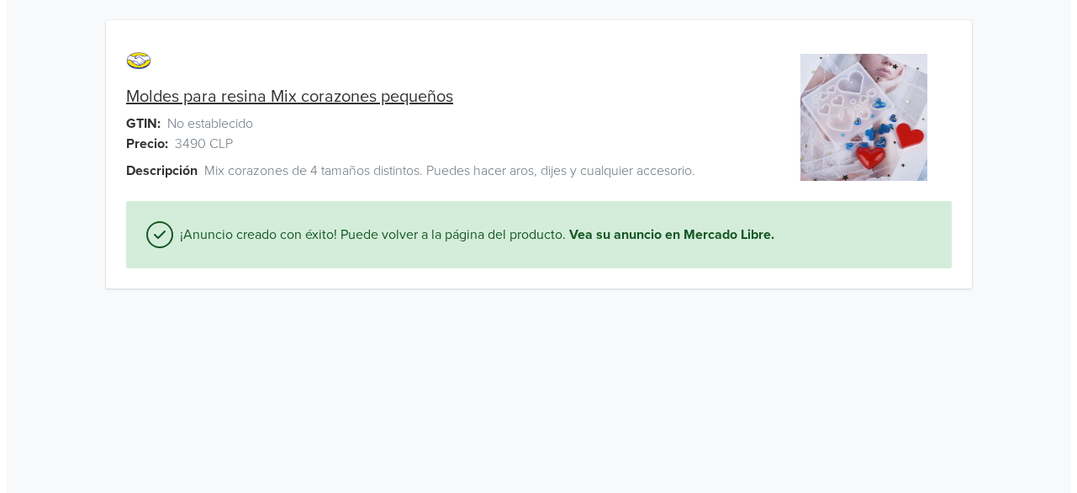
scroll to position [0, 0]
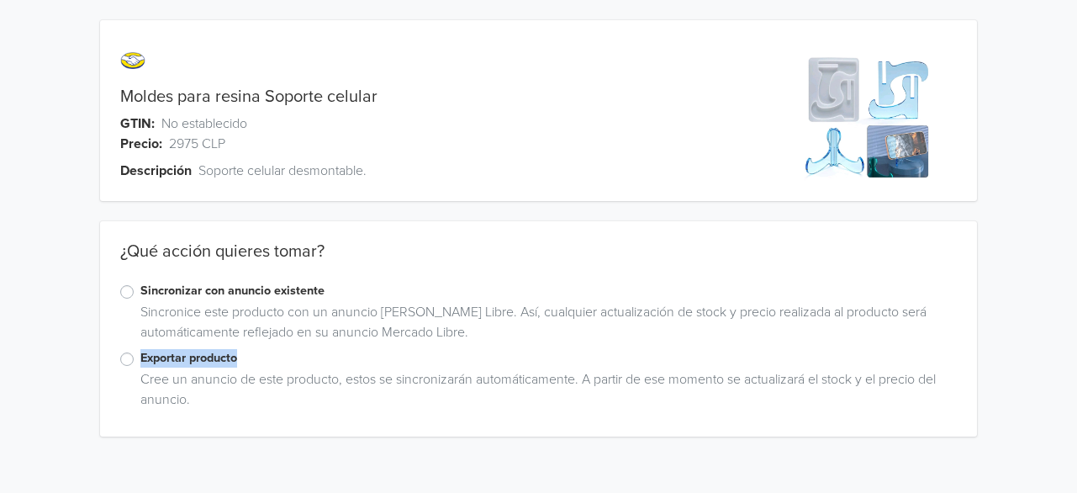
click at [134, 360] on div "Exportar producto" at bounding box center [538, 359] width 837 height 20
click at [140, 355] on label "Exportar producto" at bounding box center [548, 358] width 817 height 19
click at [0, 0] on input "Exportar producto" at bounding box center [0, 0] width 0 height 0
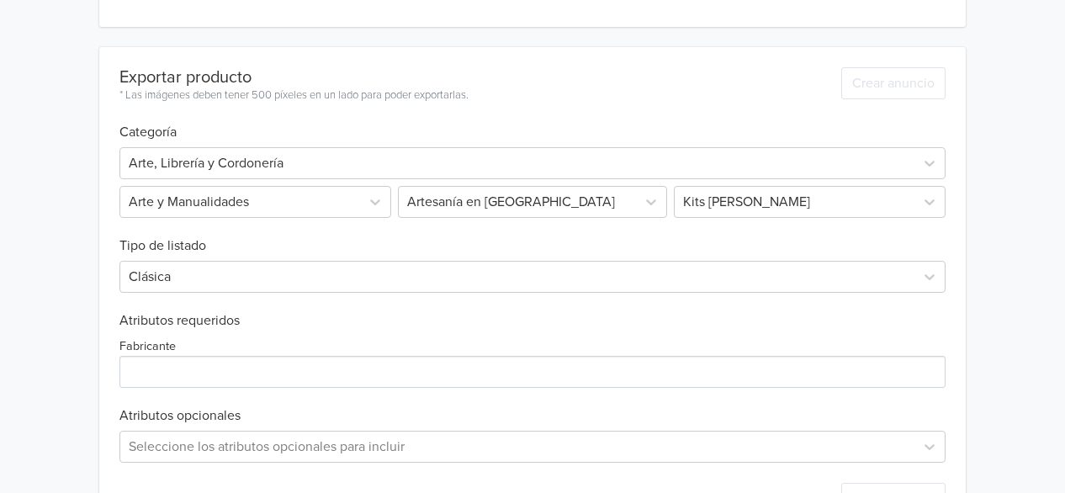
scroll to position [471, 0]
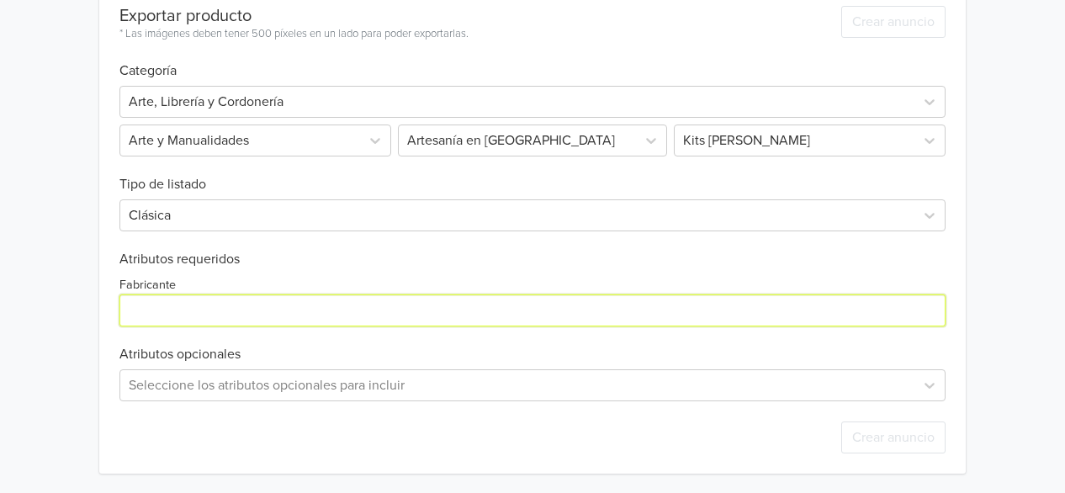
click at [525, 304] on input "Fabricante" at bounding box center [532, 310] width 826 height 32
type input "N/A"
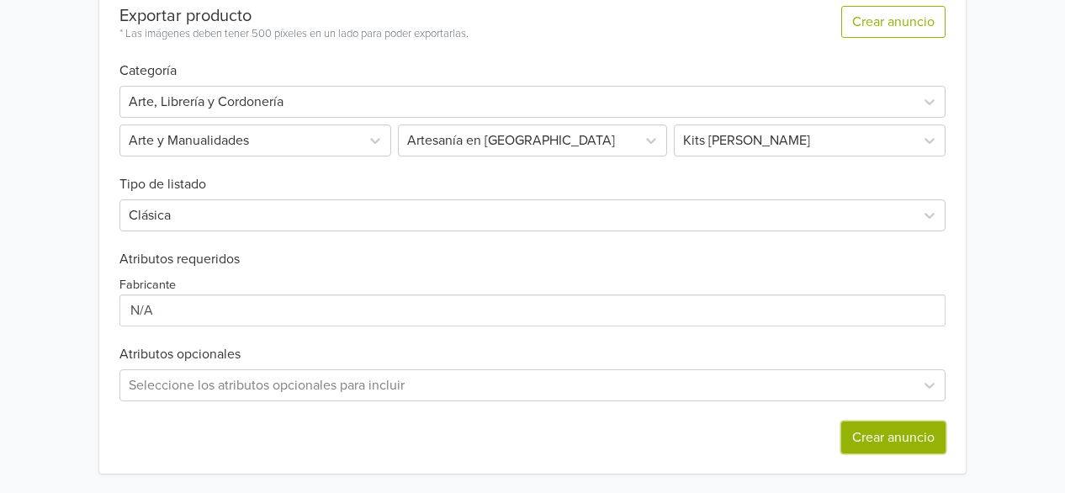
click at [854, 426] on button "Crear anuncio" at bounding box center [893, 437] width 104 height 32
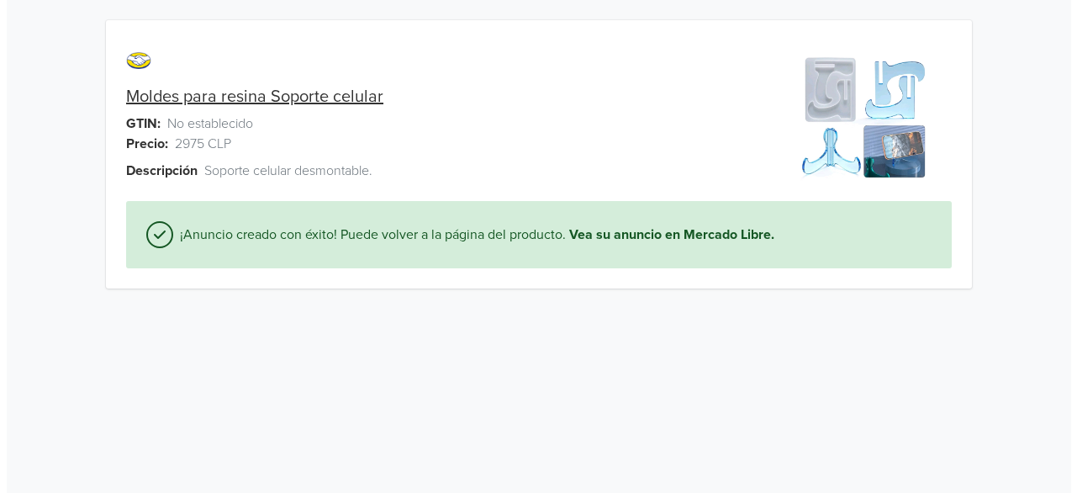
scroll to position [0, 0]
